Goal: Information Seeking & Learning: Learn about a topic

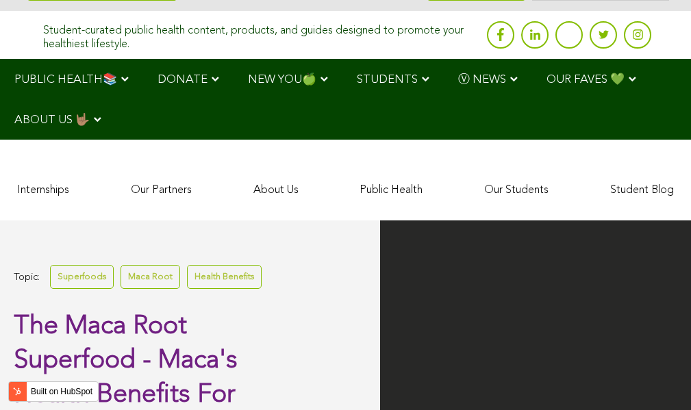
scroll to position [3602, 0]
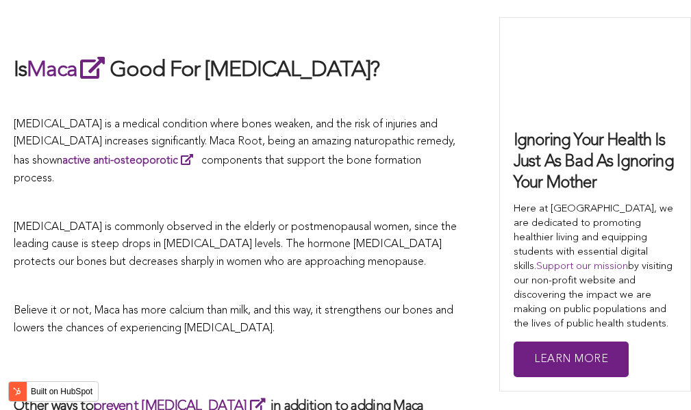
click at [362, 222] on span "[MEDICAL_DATA] is commonly observed in the elderly or postmenopausal women, sin…" at bounding box center [235, 245] width 443 height 46
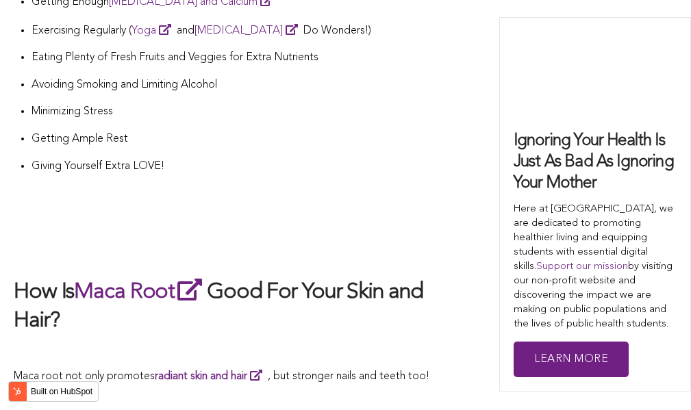
click at [398, 234] on h2 at bounding box center [236, 248] width 445 height 29
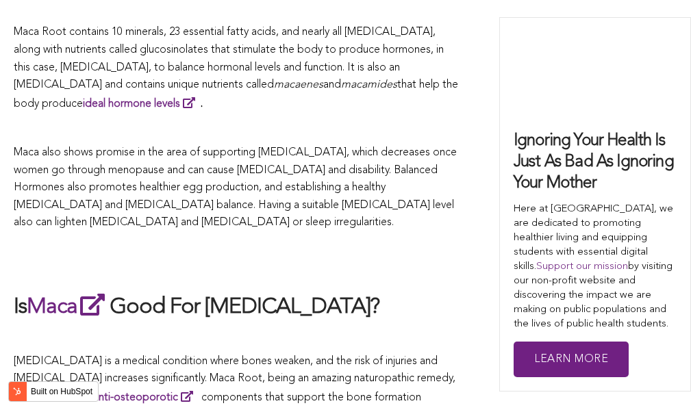
scroll to position [2346, 0]
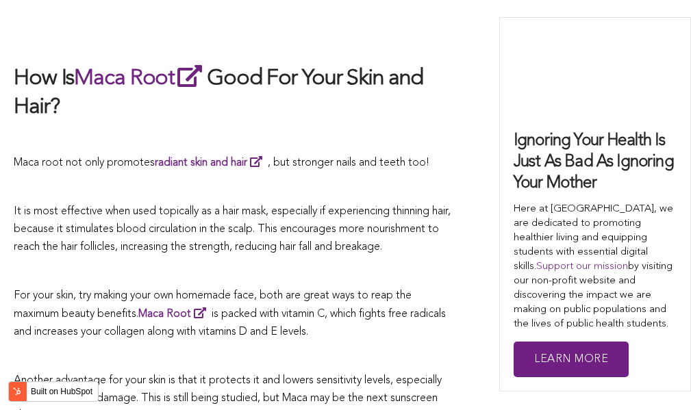
scroll to position [3545, 0]
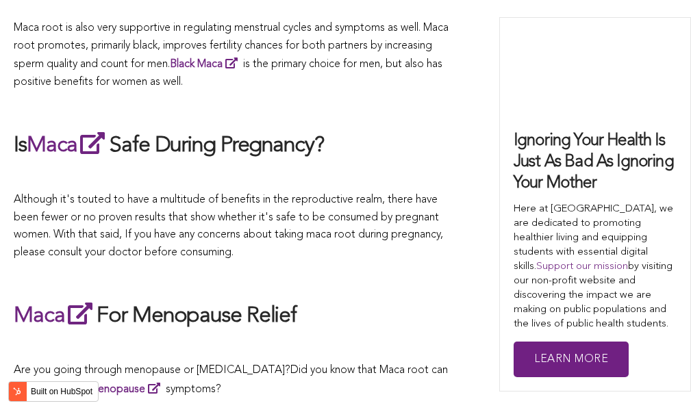
click at [410, 205] on span "Although it's touted to have a multitude of benefits in the reproductive realm,…" at bounding box center [228, 227] width 429 height 64
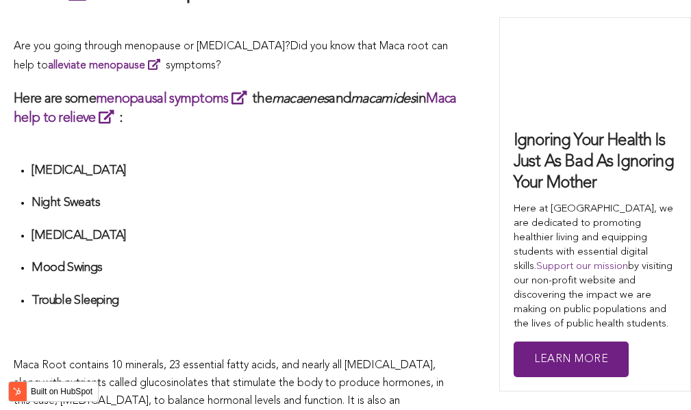
click at [420, 205] on ul "[MEDICAL_DATA] Night Sweats [MEDICAL_DATA] Mood Swings Trouble Sleeping" at bounding box center [245, 252] width 427 height 178
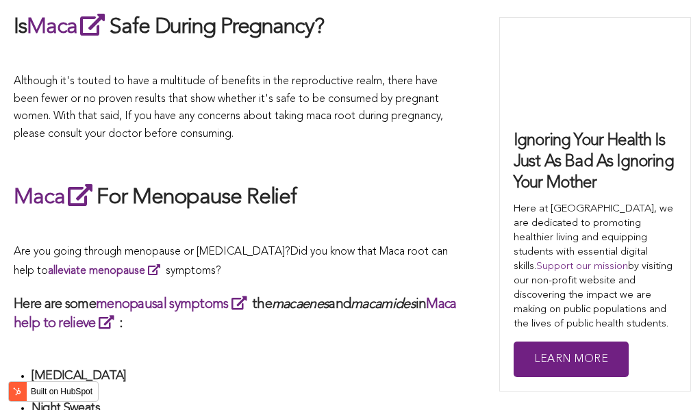
scroll to position [3212, 0]
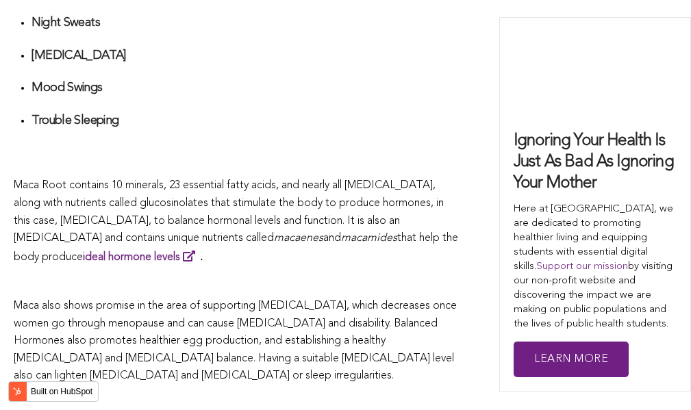
click at [391, 205] on span "Maca Root contains 10 minerals, 23 essential fatty acids, and nearly all [MEDIC…" at bounding box center [229, 212] width 430 height 64
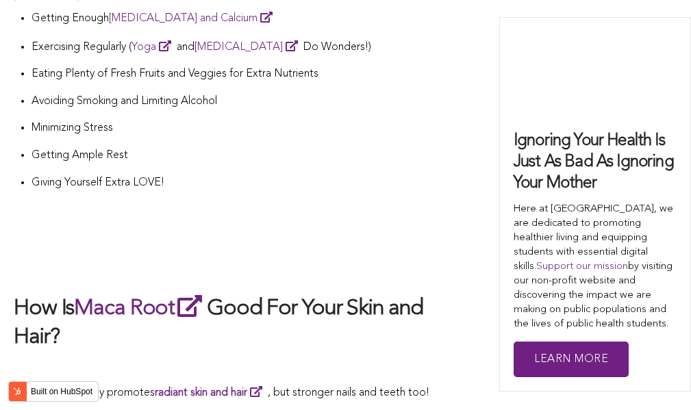
scroll to position [4102, 0]
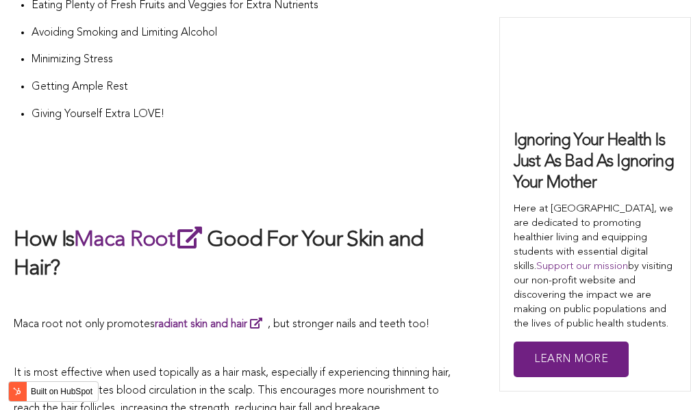
click at [351, 182] on h2 at bounding box center [236, 196] width 445 height 29
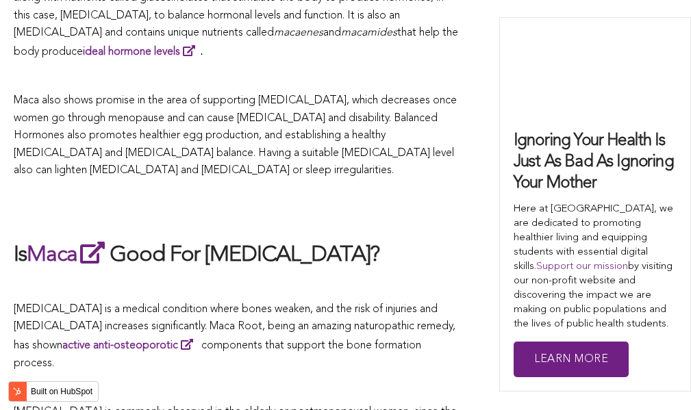
scroll to position [4574, 0]
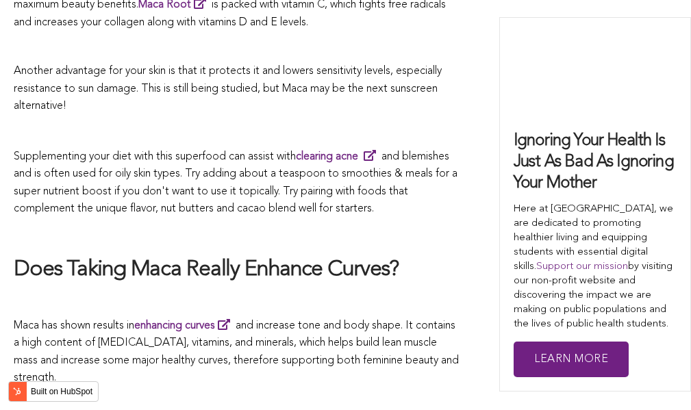
click at [410, 123] on p at bounding box center [236, 132] width 445 height 18
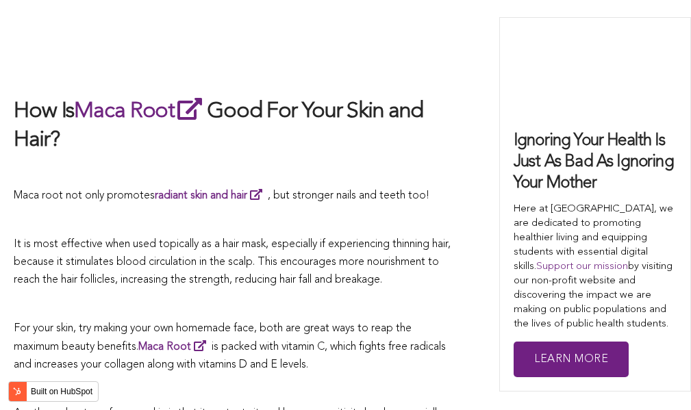
scroll to position [4163, 0]
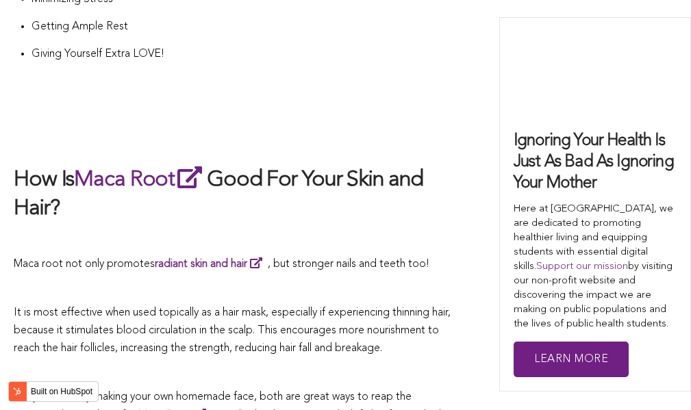
click at [435, 46] on li "Giving Yourself Extra LOVE!" at bounding box center [245, 59] width 427 height 27
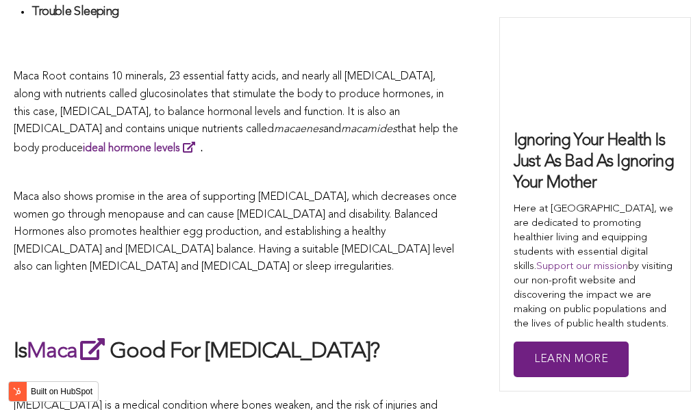
click at [350, 205] on p "Maca also shows promise in the area of supporting [MEDICAL_DATA], which decreas…" at bounding box center [236, 233] width 445 height 88
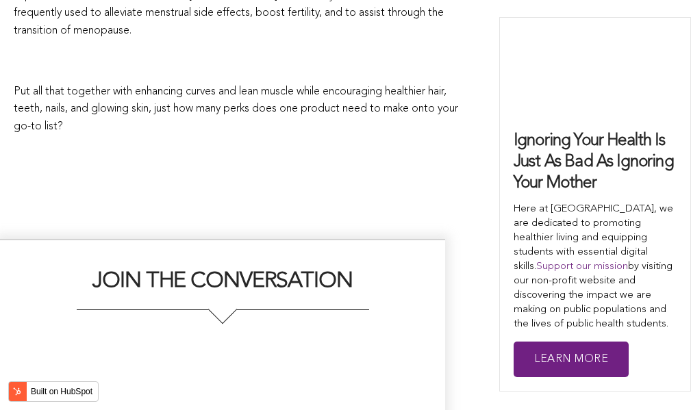
scroll to position [5422, 0]
